Goal: Information Seeking & Learning: Learn about a topic

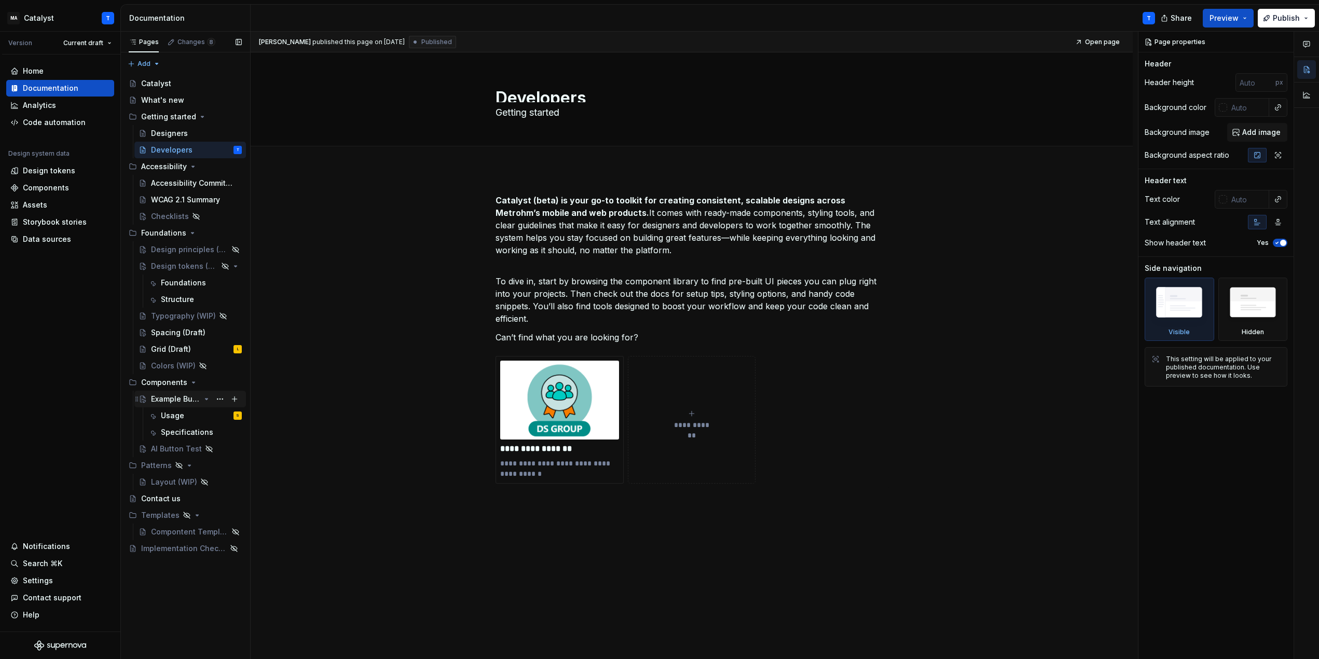
click at [176, 397] on div "Example Button" at bounding box center [175, 399] width 49 height 10
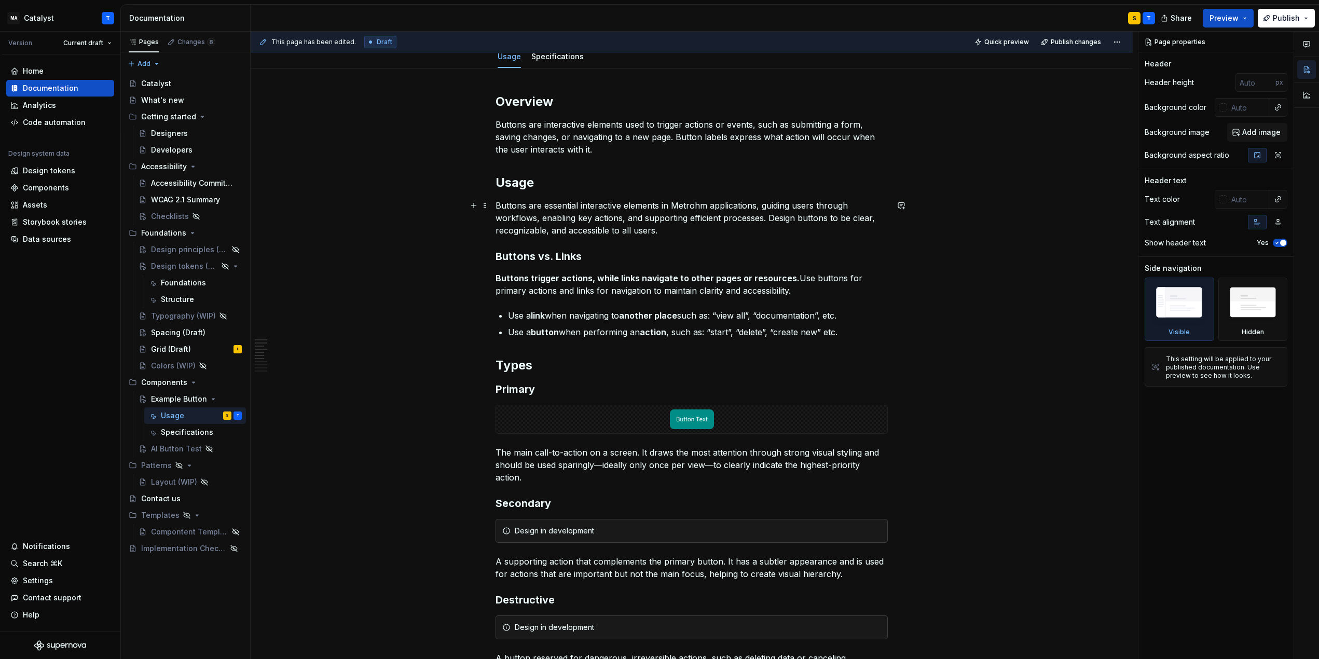
scroll to position [104, 0]
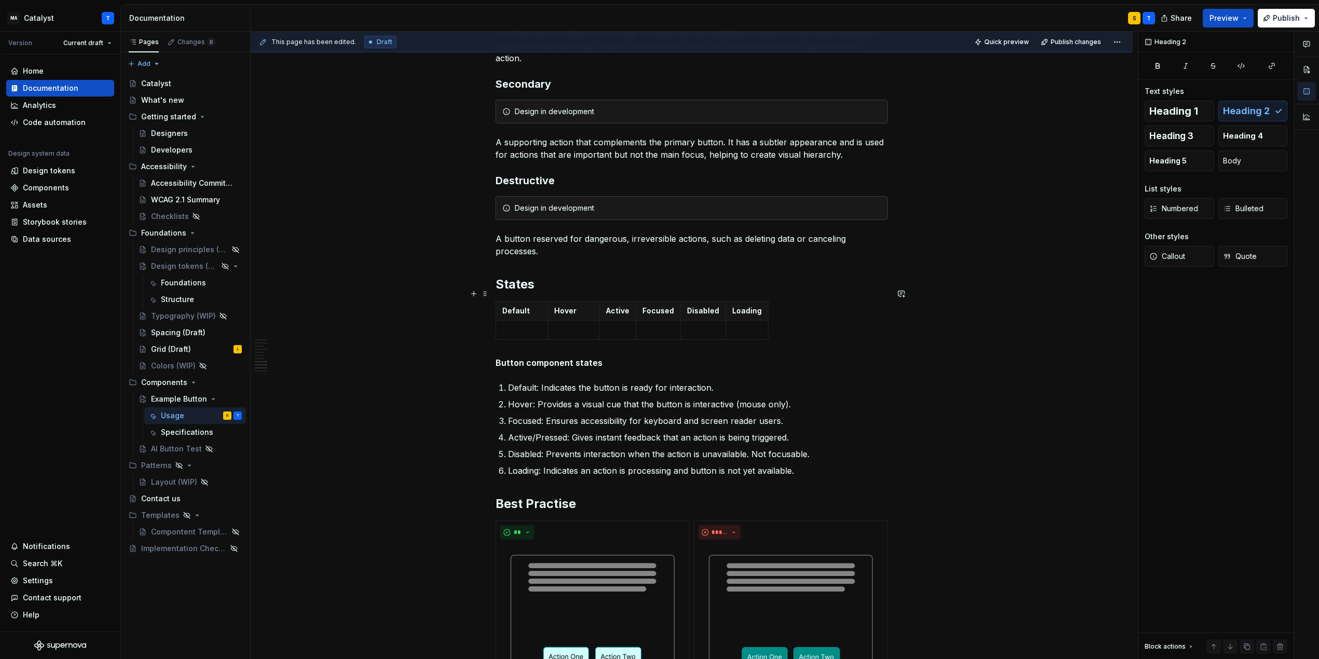
scroll to position [726, 0]
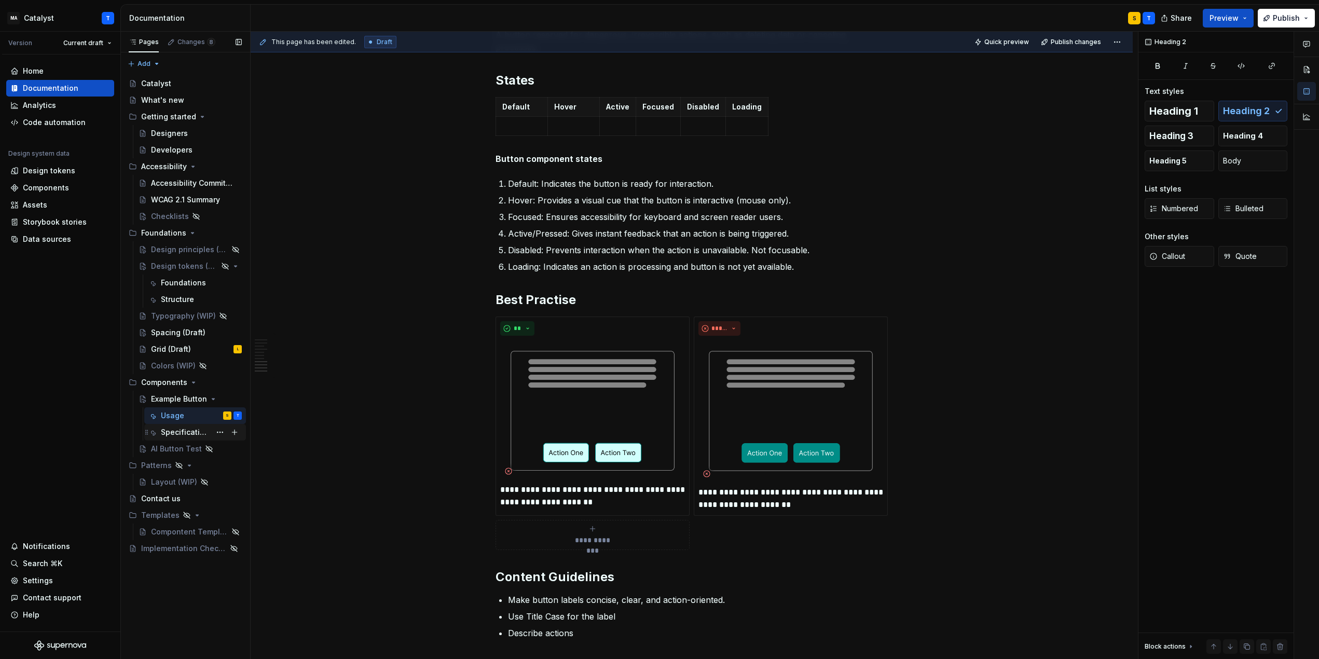
click at [178, 435] on div "Specifications" at bounding box center [186, 432] width 50 height 10
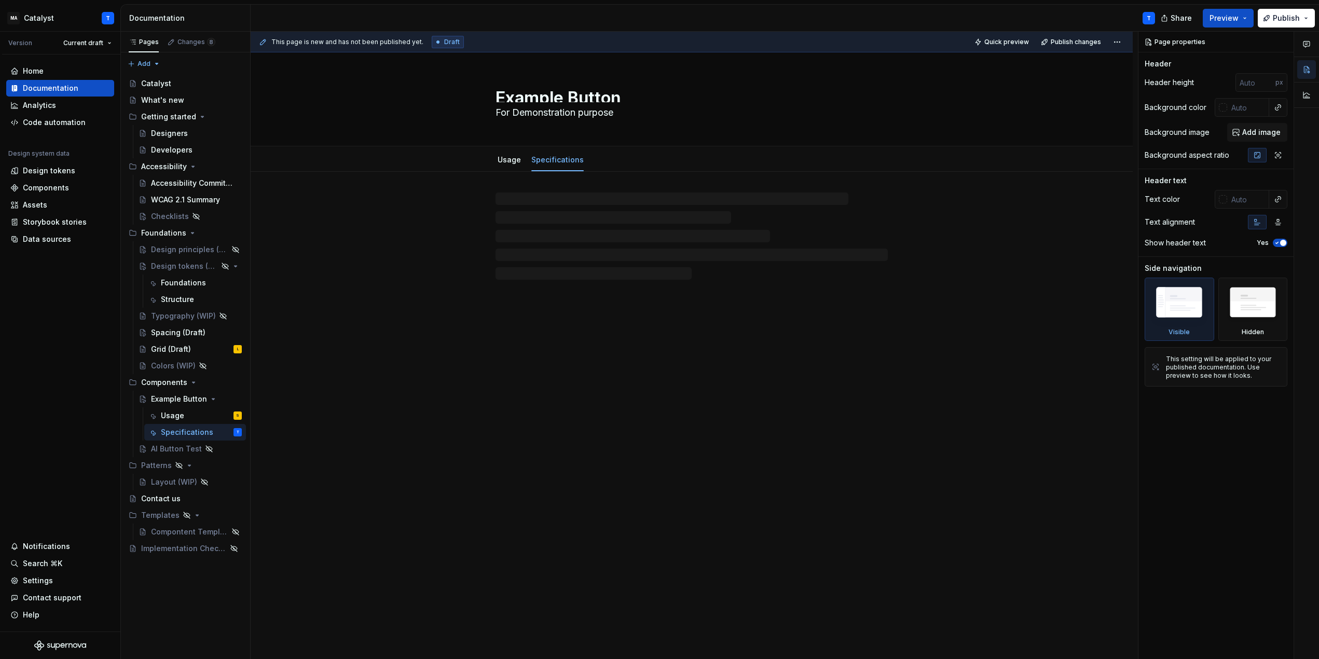
click at [377, 426] on div "Example Button For Demonstration purpose Usage Specifications" at bounding box center [692, 355] width 882 height 607
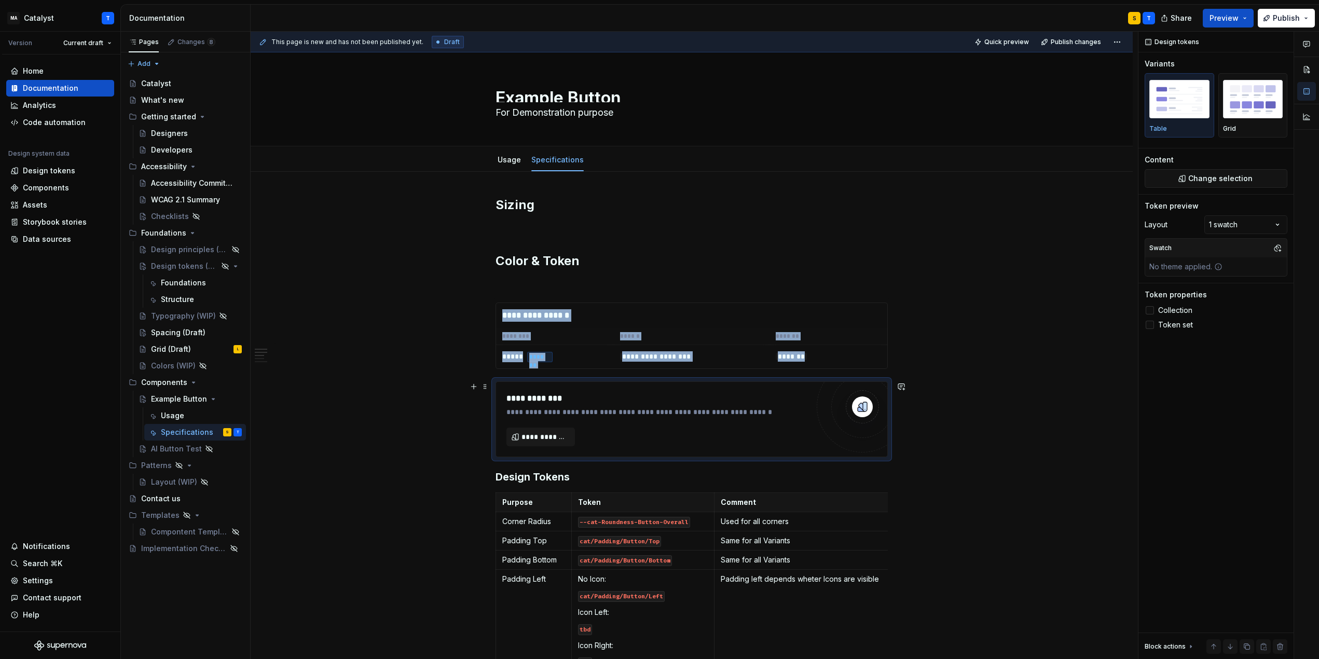
click at [181, 418] on div "Usage" at bounding box center [172, 415] width 23 height 10
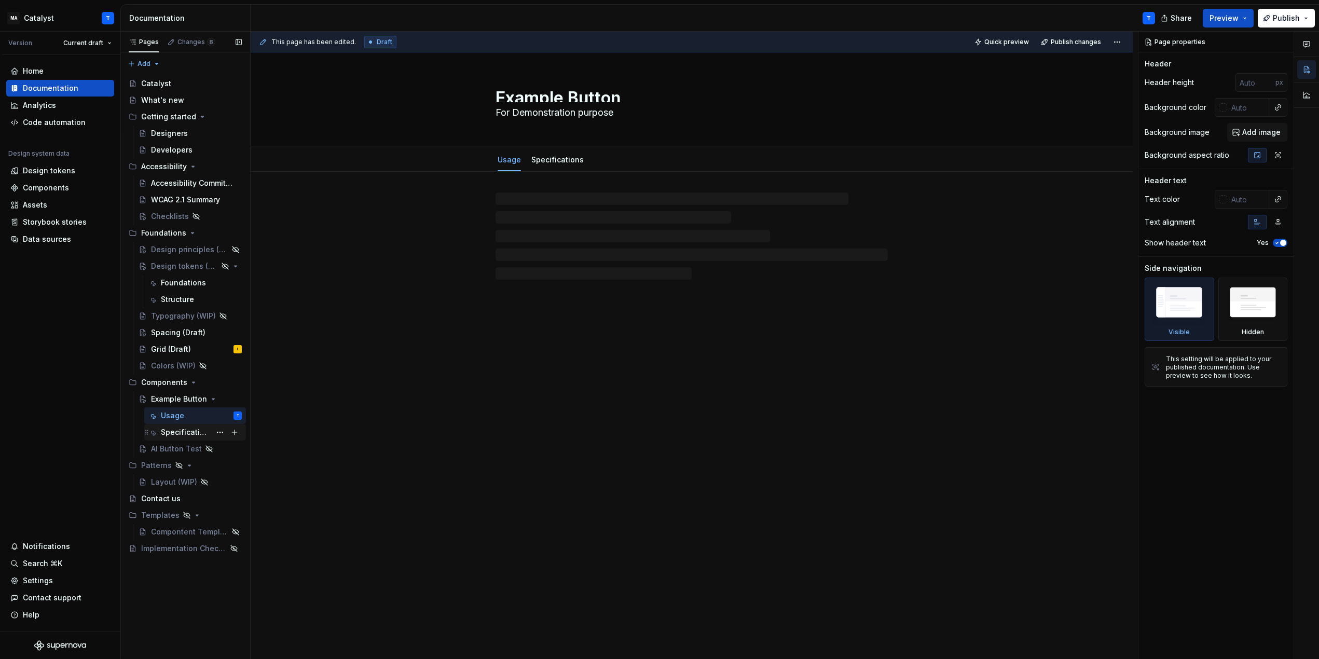
click at [186, 434] on div "Specifications" at bounding box center [186, 432] width 50 height 10
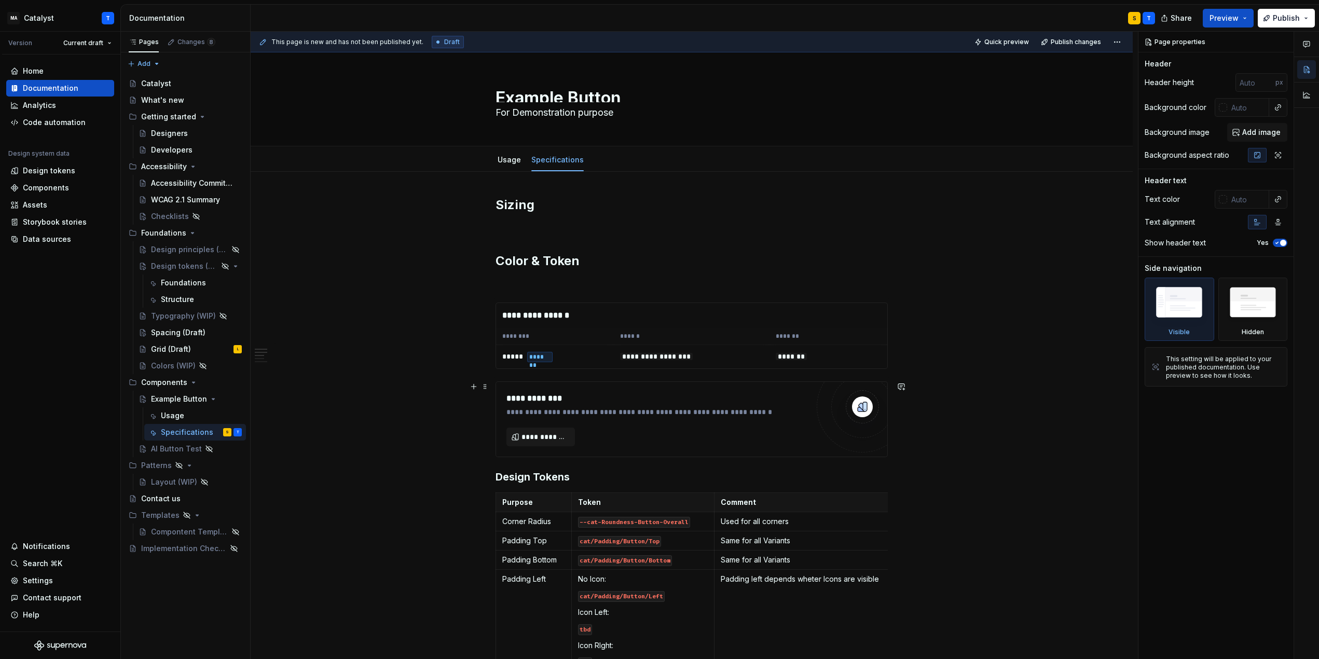
click at [366, 397] on div "**********" at bounding box center [694, 346] width 887 height 628
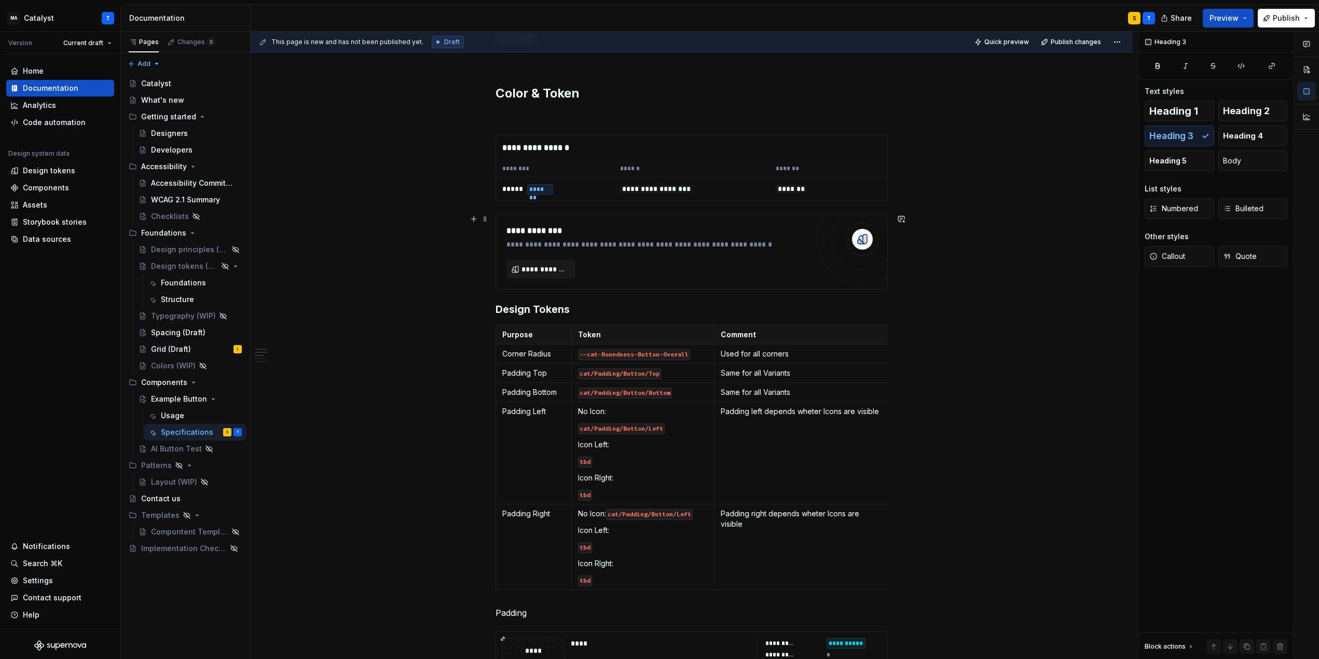
scroll to position [156, 0]
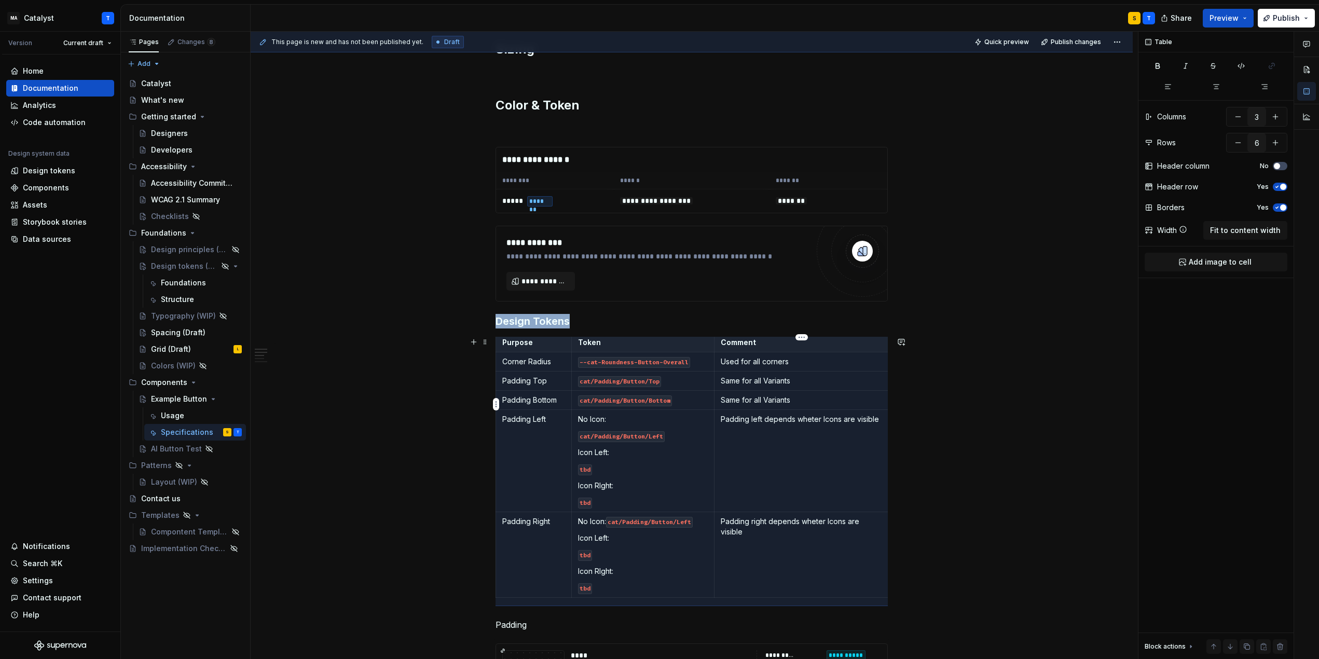
scroll to position [0, 0]
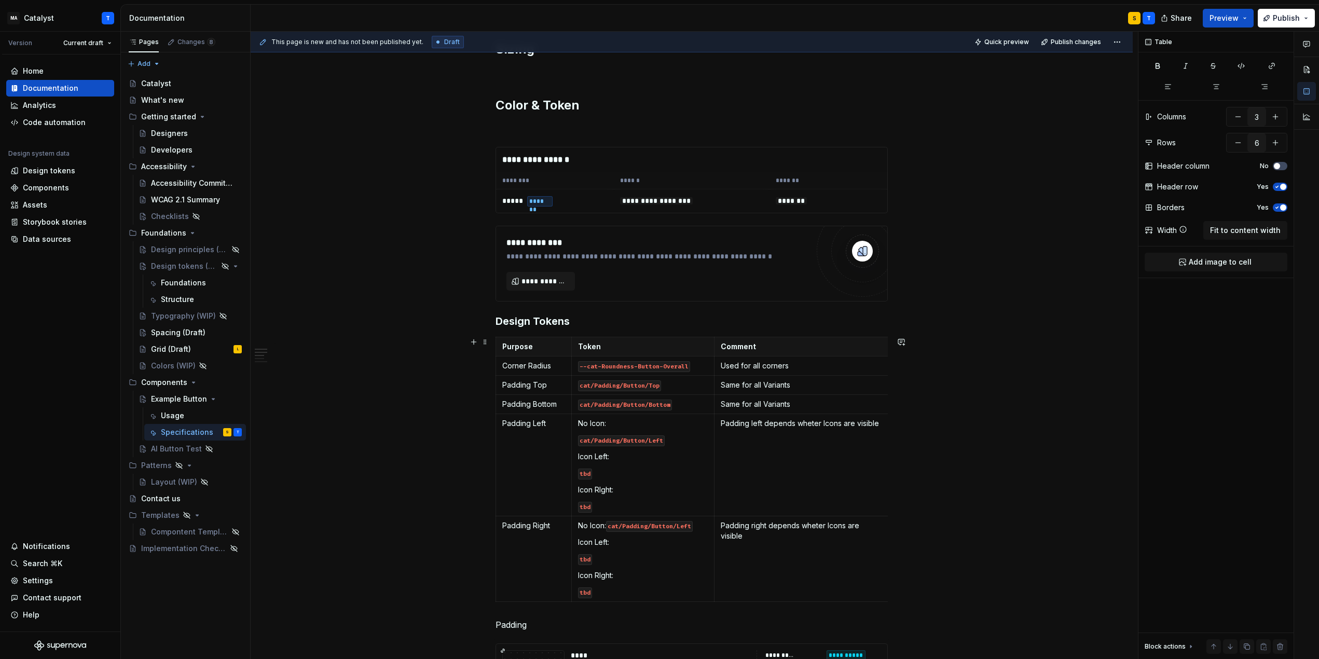
drag, startPoint x: 347, startPoint y: 350, endPoint x: 354, endPoint y: 325, distance: 26.6
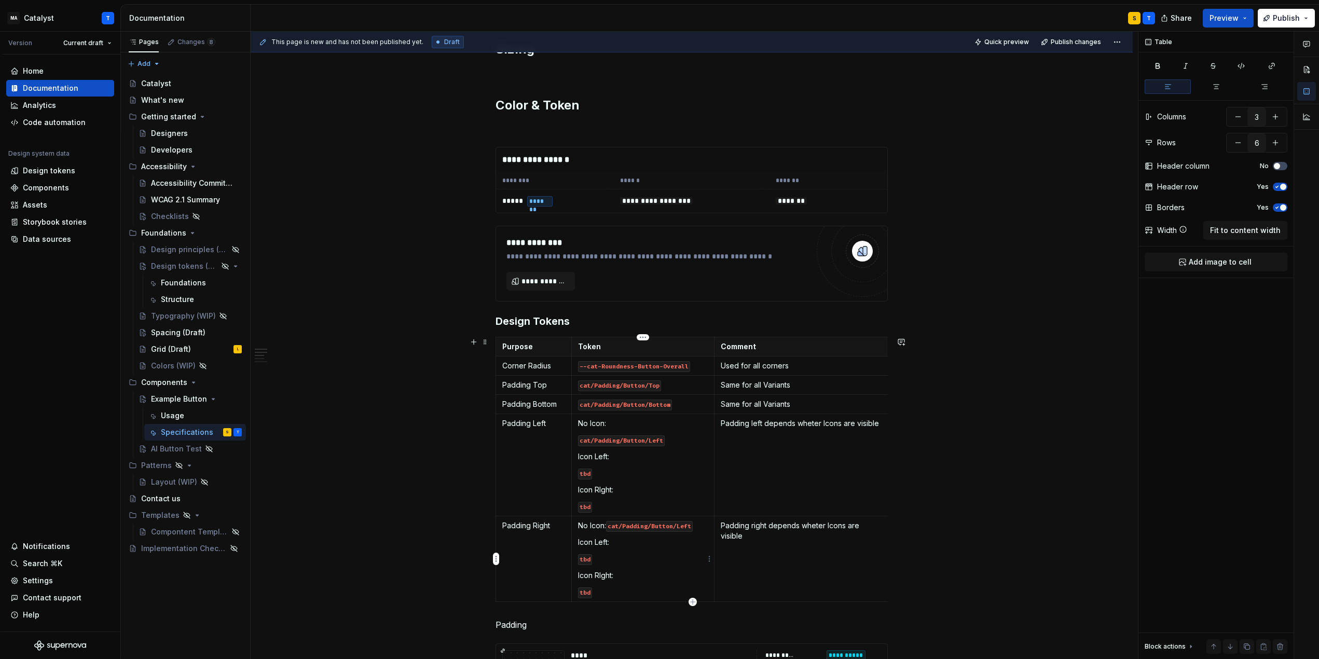
type textarea "*"
